Goal: Information Seeking & Learning: Understand process/instructions

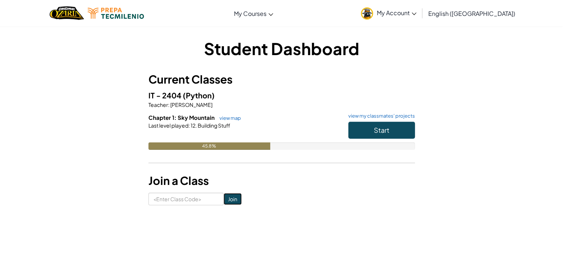
click at [226, 197] on input "Join" at bounding box center [233, 199] width 18 height 12
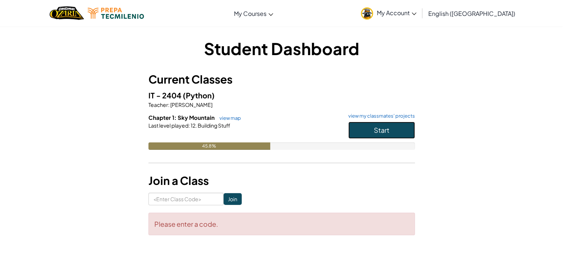
click at [400, 131] on button "Start" at bounding box center [381, 130] width 67 height 17
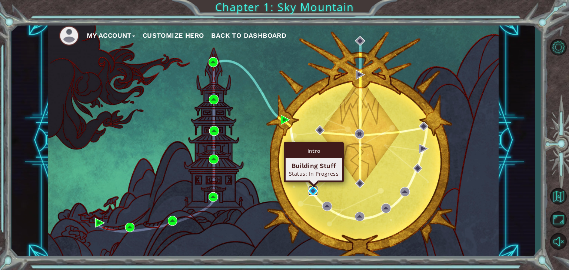
click at [312, 188] on img at bounding box center [313, 191] width 10 height 10
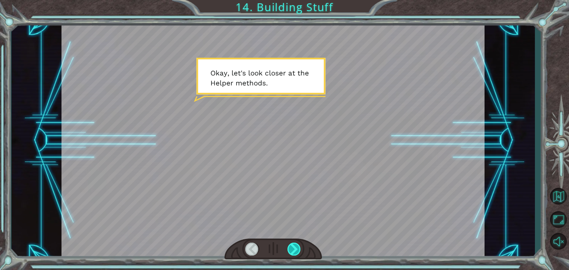
click at [293, 252] on div at bounding box center [293, 249] width 13 height 13
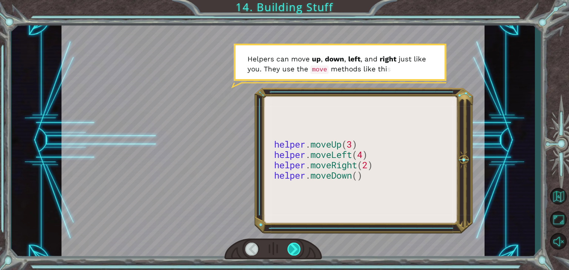
click at [293, 252] on div at bounding box center [293, 249] width 13 height 13
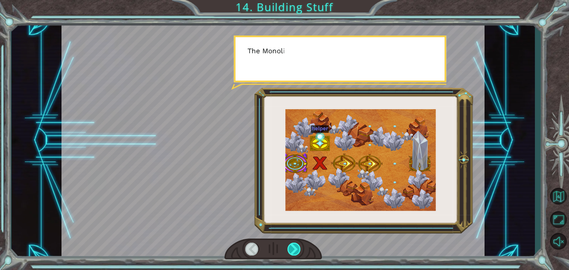
click at [293, 252] on div at bounding box center [293, 249] width 13 height 13
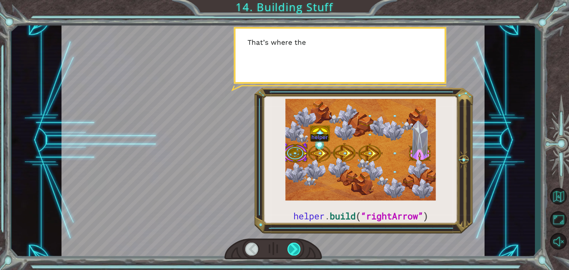
click at [293, 252] on div at bounding box center [293, 249] width 13 height 13
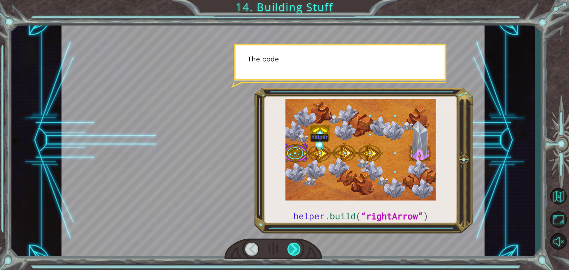
click at [293, 252] on div at bounding box center [293, 249] width 13 height 13
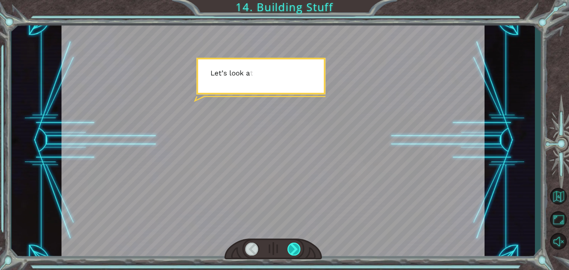
click at [293, 252] on div at bounding box center [293, 249] width 13 height 13
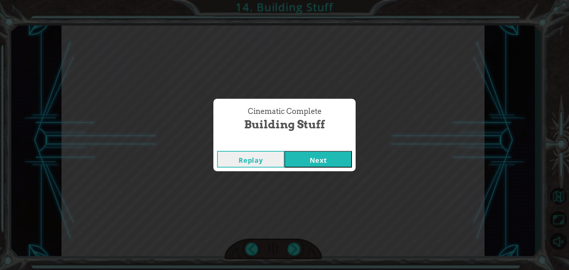
click at [315, 161] on button "Next" at bounding box center [317, 159] width 67 height 17
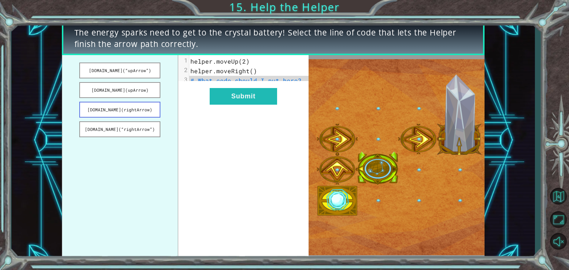
click at [142, 112] on button "[DOMAIN_NAME](rightArrow)" at bounding box center [119, 110] width 81 height 16
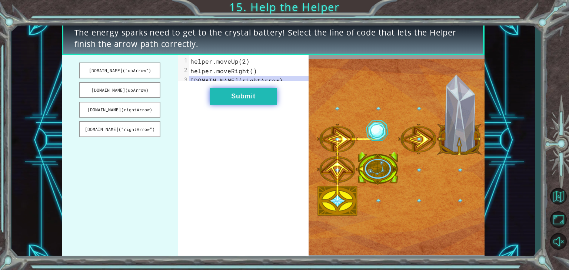
click at [252, 99] on button "Submit" at bounding box center [243, 96] width 67 height 17
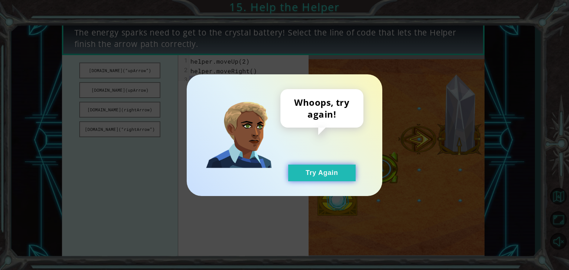
click at [312, 176] on button "Try Again" at bounding box center [321, 173] width 67 height 17
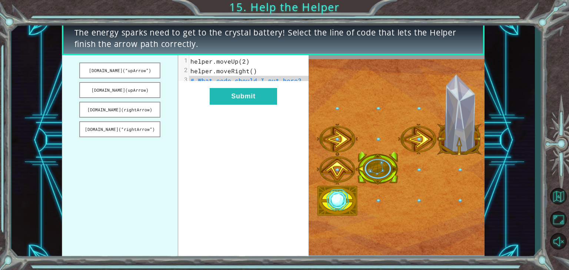
click at [281, 86] on div "xxxxxxxxxx 3 1 helper.moveUp(2) 2 helper.moveRight() 3 # What code should I put…" at bounding box center [251, 71] width 125 height 32
click at [131, 108] on button "[DOMAIN_NAME](rightArrow)" at bounding box center [119, 110] width 81 height 16
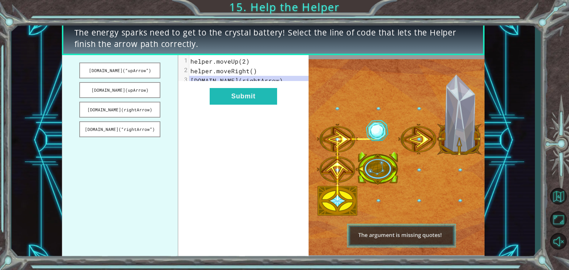
click at [79, 102] on button "[DOMAIN_NAME](rightArrow)" at bounding box center [119, 110] width 81 height 16
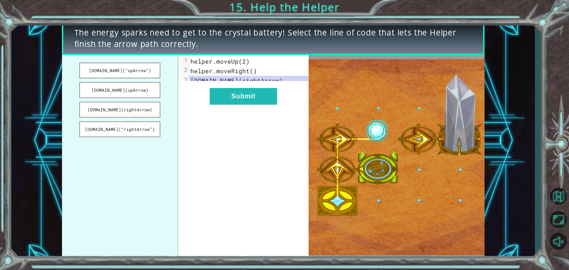
click at [250, 71] on span "helper.moveRight()" at bounding box center [223, 71] width 67 height 8
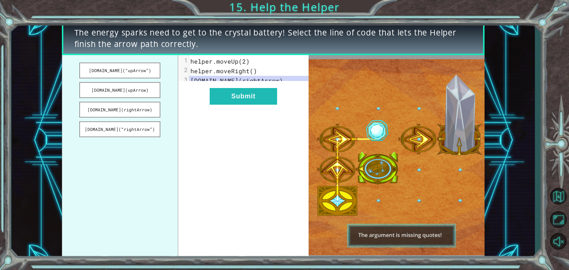
click at [250, 71] on span "helper.moveRight()" at bounding box center [223, 71] width 67 height 8
click at [251, 70] on span "helper.moveRight()" at bounding box center [223, 71] width 67 height 8
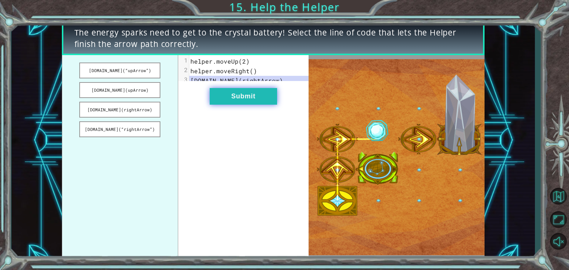
click at [266, 97] on button "Submit" at bounding box center [243, 96] width 67 height 17
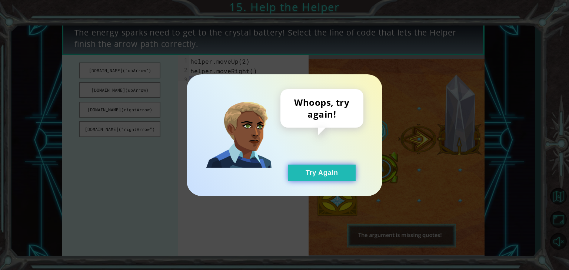
click at [335, 171] on button "Try Again" at bounding box center [321, 173] width 67 height 17
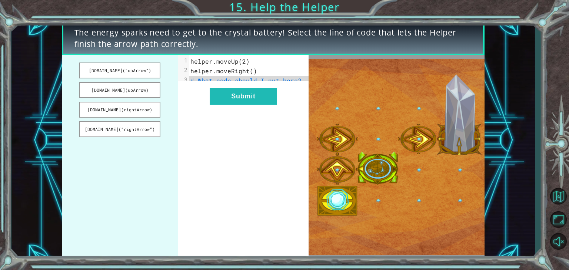
click at [252, 73] on span "helper.moveRight()" at bounding box center [223, 71] width 67 height 8
click at [249, 70] on span "helper.moveRight()" at bounding box center [223, 71] width 67 height 8
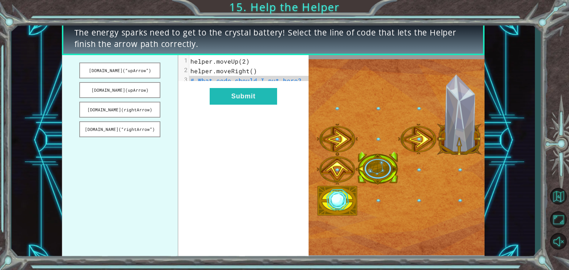
click at [249, 70] on span "helper.moveRight()" at bounding box center [223, 71] width 67 height 8
click at [222, 80] on span "# What code should I put here?" at bounding box center [245, 81] width 111 height 8
click at [124, 110] on button "[DOMAIN_NAME](rightArrow)" at bounding box center [119, 110] width 81 height 16
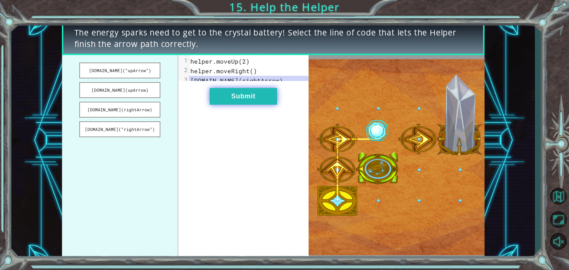
click at [223, 103] on button "Submit" at bounding box center [243, 96] width 67 height 17
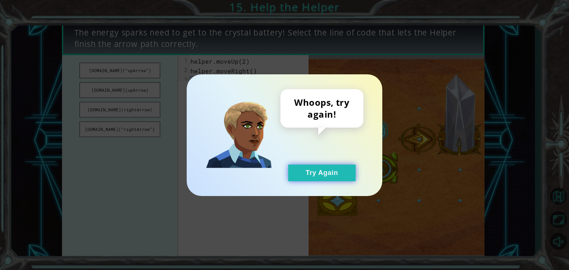
click at [314, 178] on button "Try Again" at bounding box center [321, 173] width 67 height 17
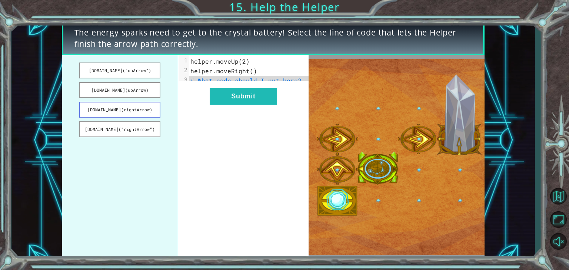
click at [119, 112] on button "[DOMAIN_NAME](rightArrow)" at bounding box center [119, 110] width 81 height 16
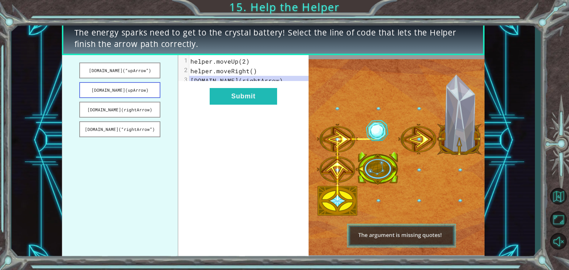
click at [116, 90] on button "[DOMAIN_NAME](upArrow)" at bounding box center [119, 90] width 81 height 16
